Goal: Find specific page/section: Find specific page/section

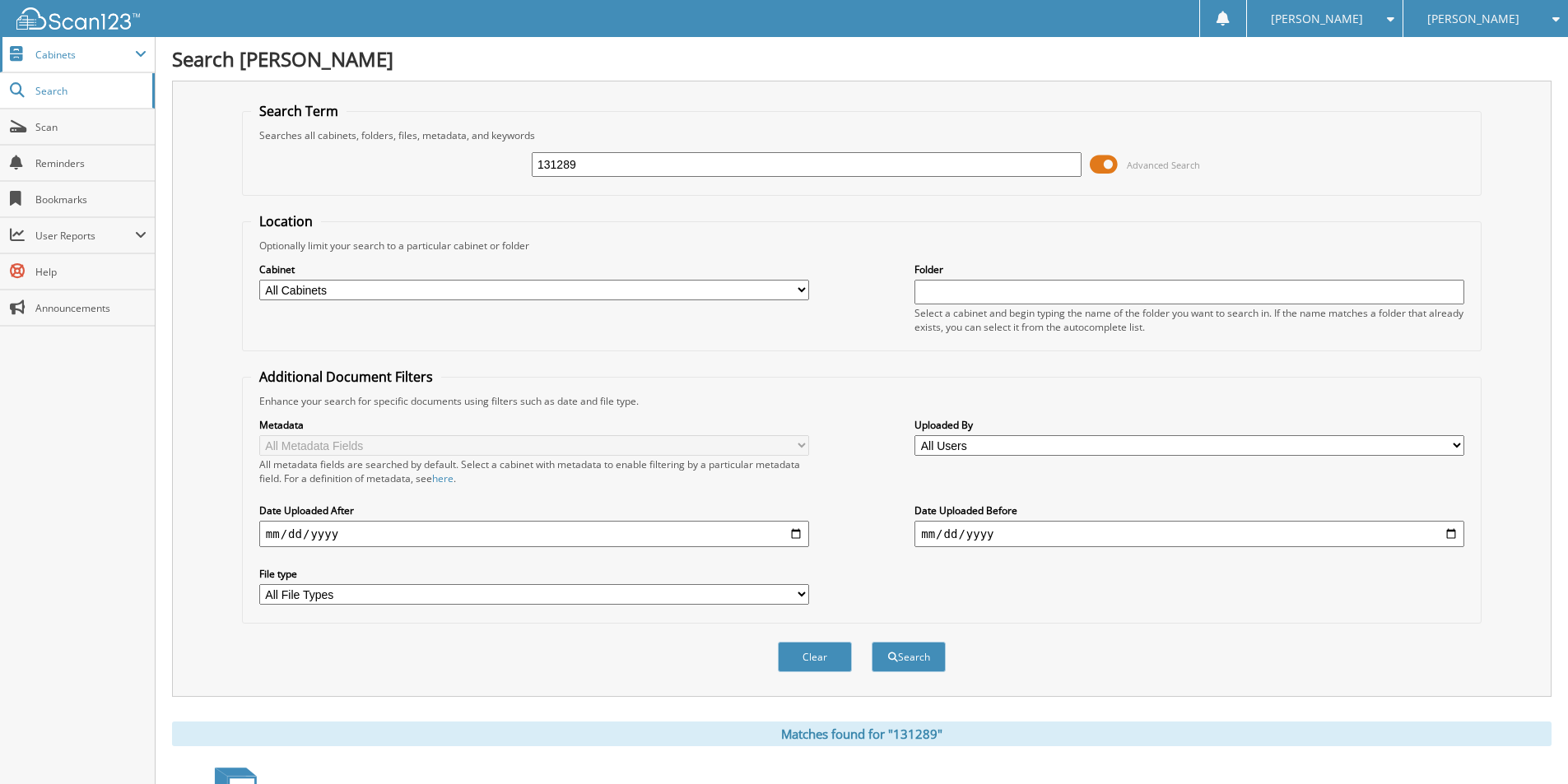
drag, startPoint x: 651, startPoint y: 167, endPoint x: 0, endPoint y: 42, distance: 662.9
click at [0, 76] on body "[PERSON_NAME] Settings Logout [PERSON_NAME] [PERSON_NAME] Chevrolet Buick Inc C…" at bounding box center [784, 505] width 1568 height 1010
type input "132232"
click at [928, 669] on button "Search" at bounding box center [908, 657] width 74 height 31
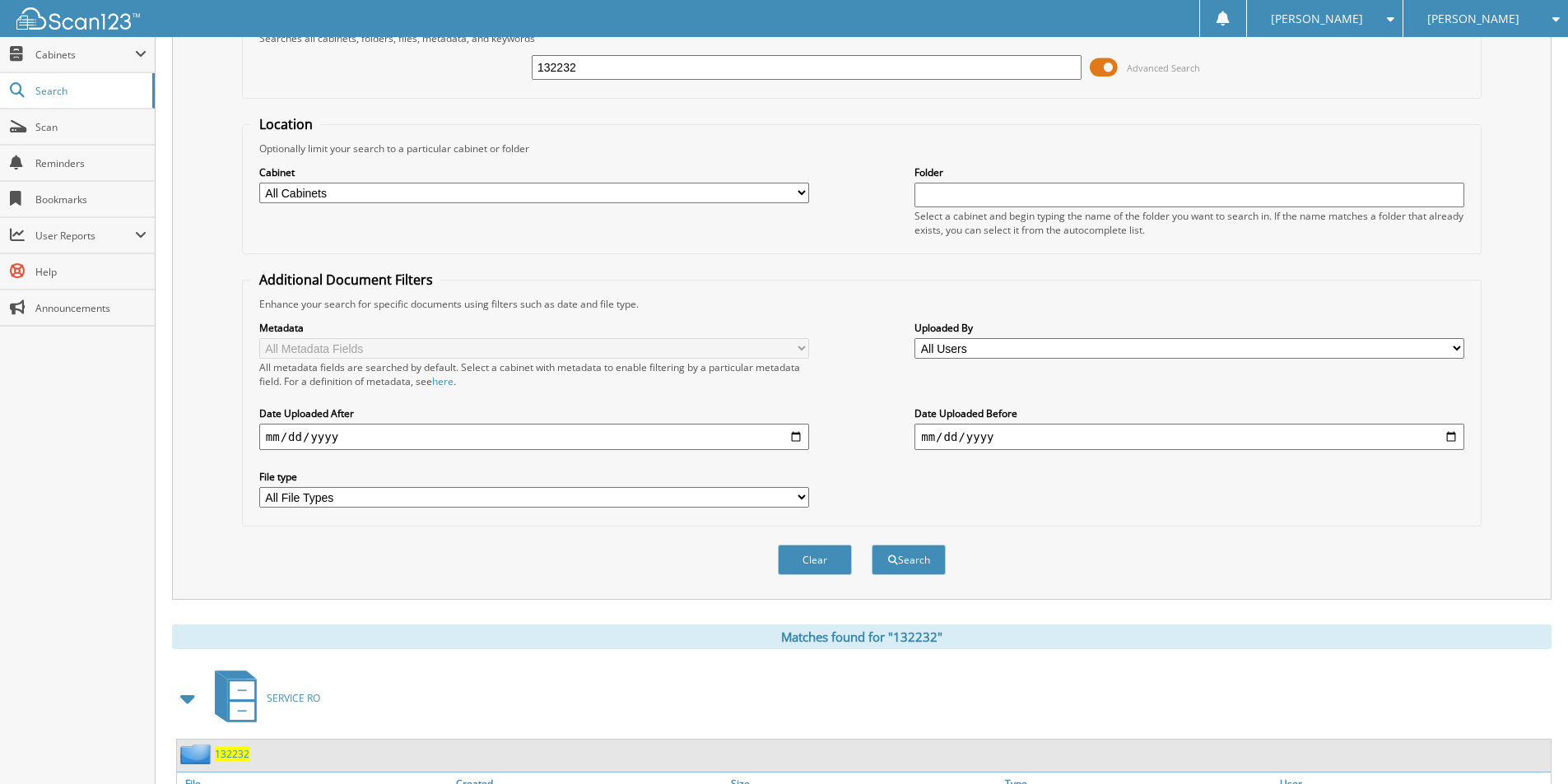
scroll to position [200, 0]
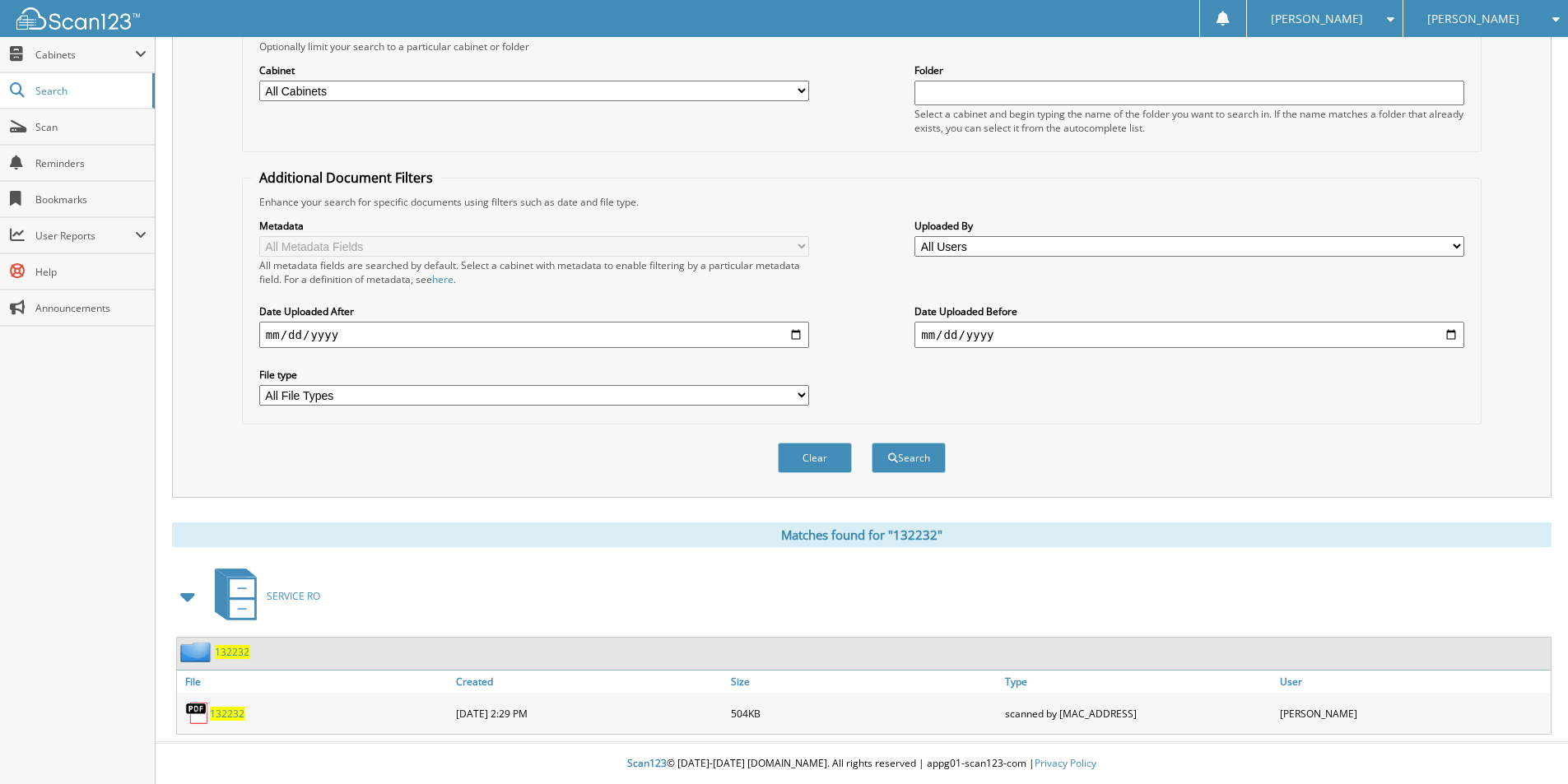
click at [219, 712] on span "132232" at bounding box center [227, 714] width 35 height 14
